Goal: Task Accomplishment & Management: Manage account settings

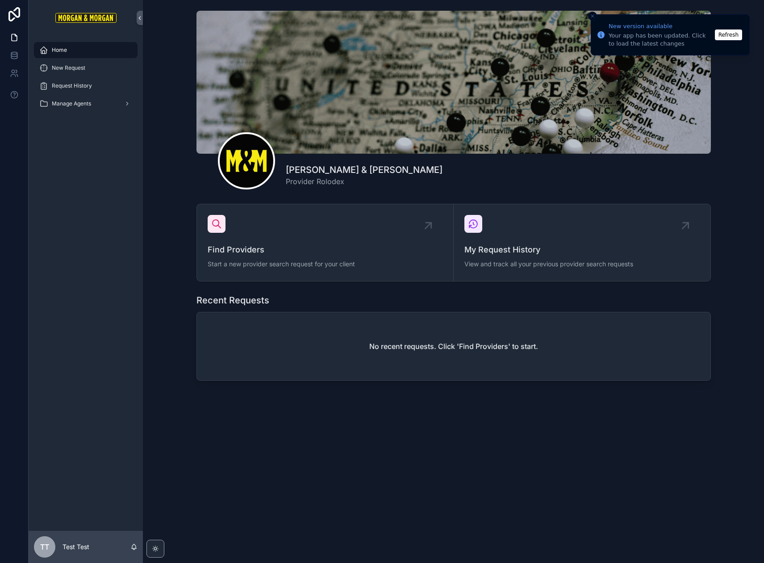
click at [302, 444] on div "Morgan & Morgan Provider Rolodex Find Providers Start a new provider search req…" at bounding box center [453, 228] width 621 height 456
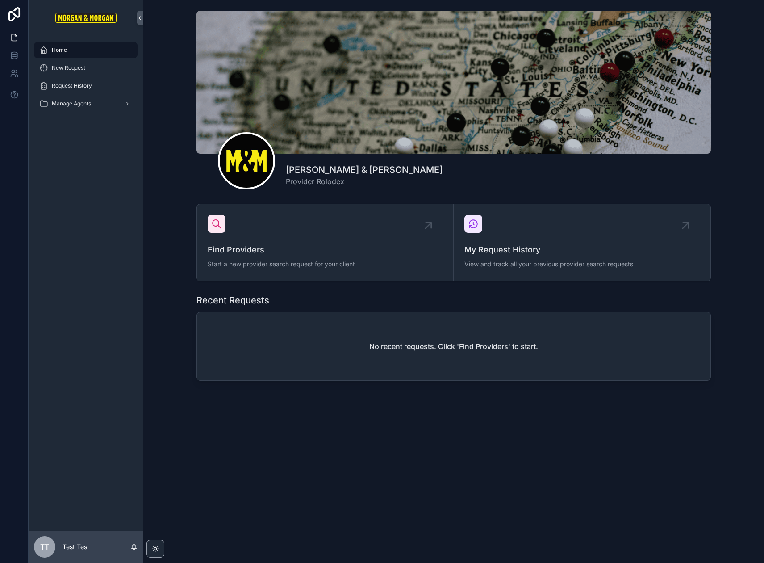
click at [421, 457] on div "Morgan & Morgan Provider Rolodex Find Providers Start a new provider search req…" at bounding box center [453, 281] width 621 height 563
click at [38, 546] on div "TT" at bounding box center [44, 546] width 21 height 21
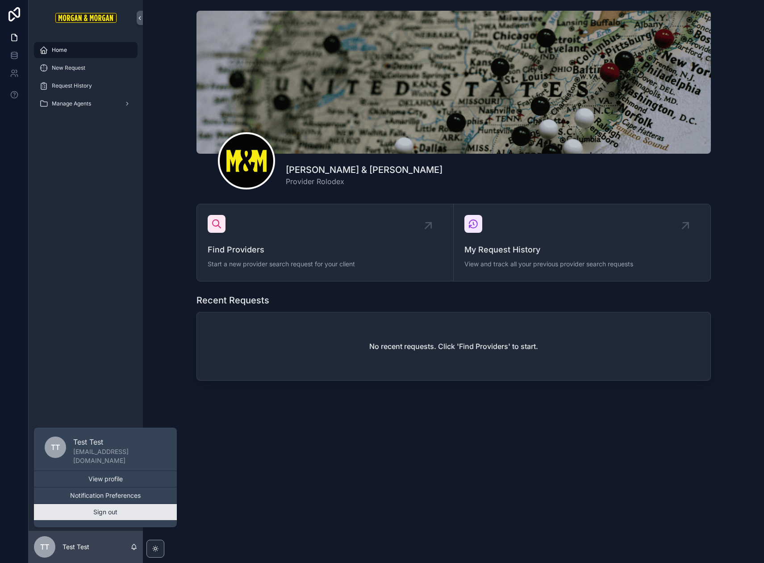
click at [77, 514] on button "Sign out" at bounding box center [105, 512] width 143 height 16
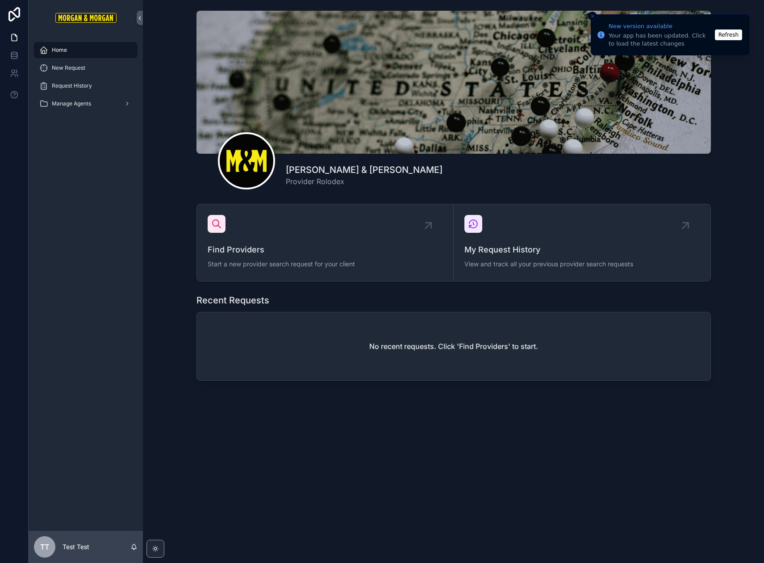
click at [727, 33] on button "Refresh" at bounding box center [728, 34] width 27 height 11
